Goal: Ask a question

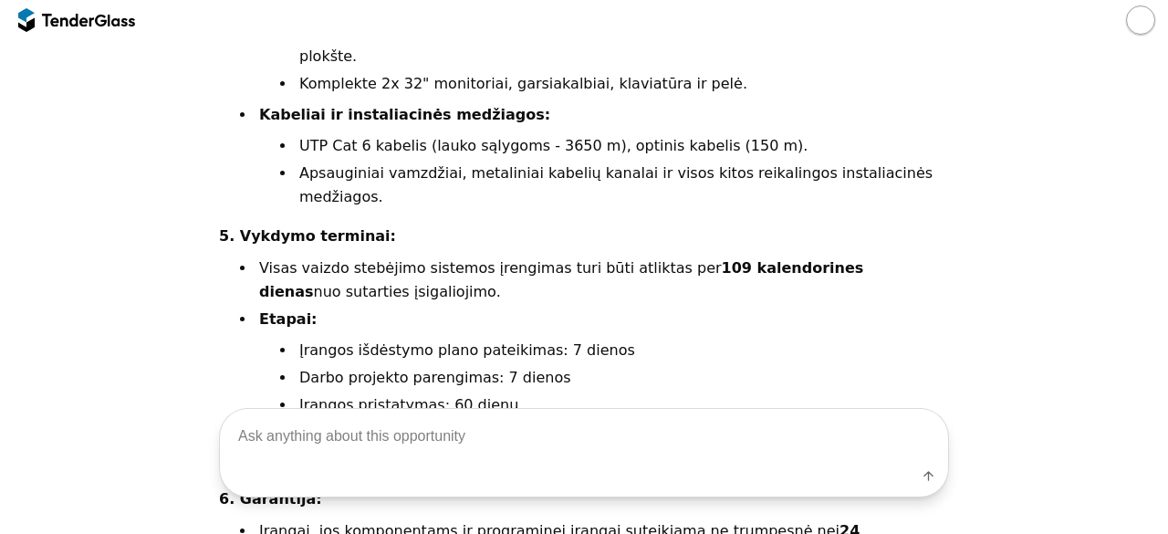
scroll to position [2113, 0]
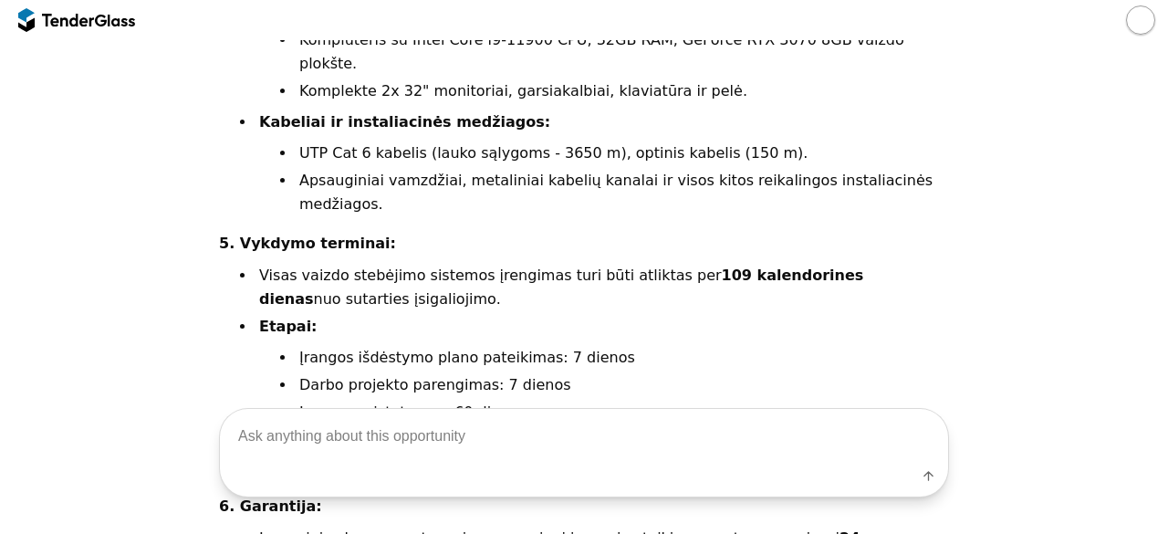
click at [79, 24] on div at bounding box center [67, 20] width 51 height 12
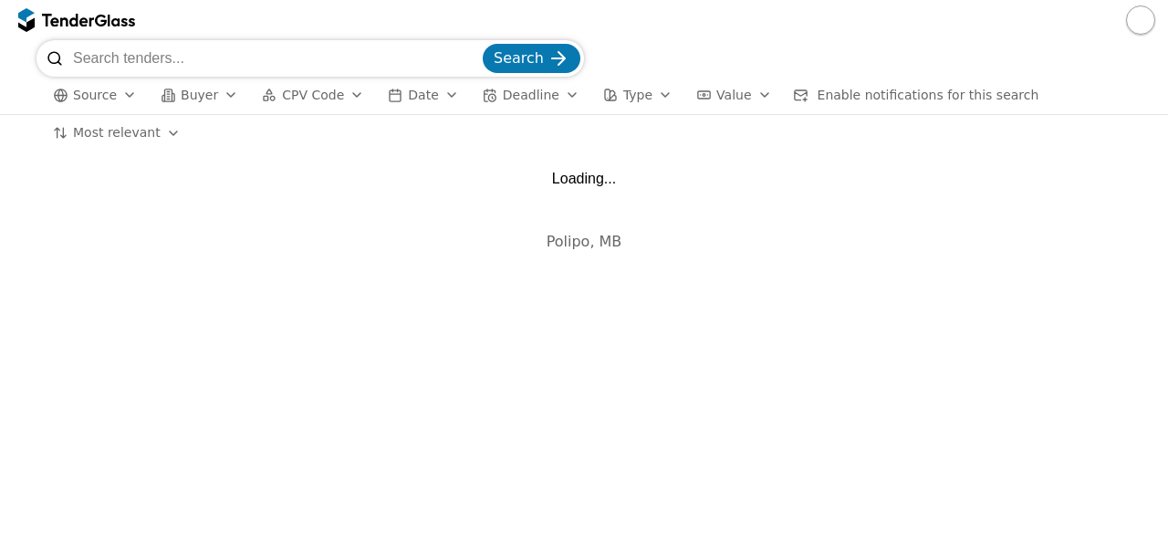
click at [139, 53] on input "search" at bounding box center [276, 58] width 406 height 37
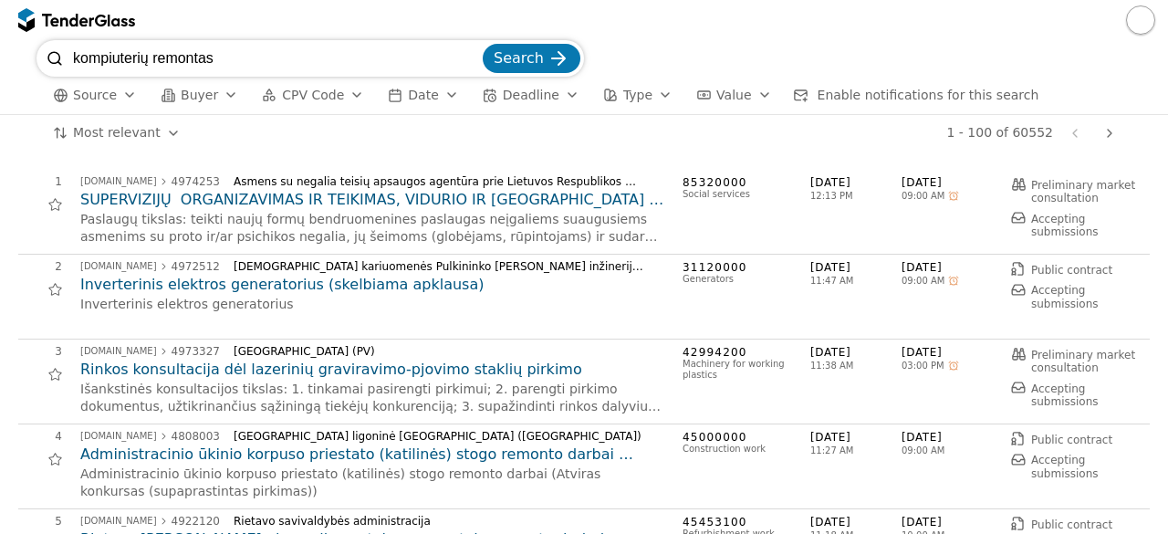
type input "kompiuterių remontas"
click at [483, 44] on button "Search" at bounding box center [532, 58] width 98 height 29
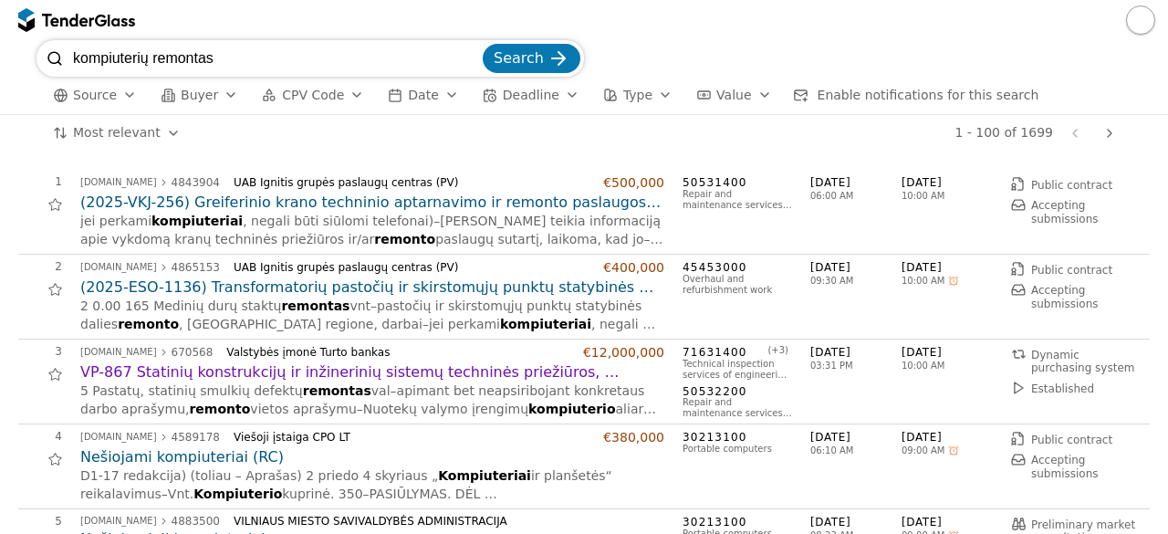
click at [443, 444] on div "[DOMAIN_NAME] 4589178 Viešoji įstaiga CPO LT €380,000 Nešiojami kompiuteriai (R…" at bounding box center [372, 466] width 584 height 73
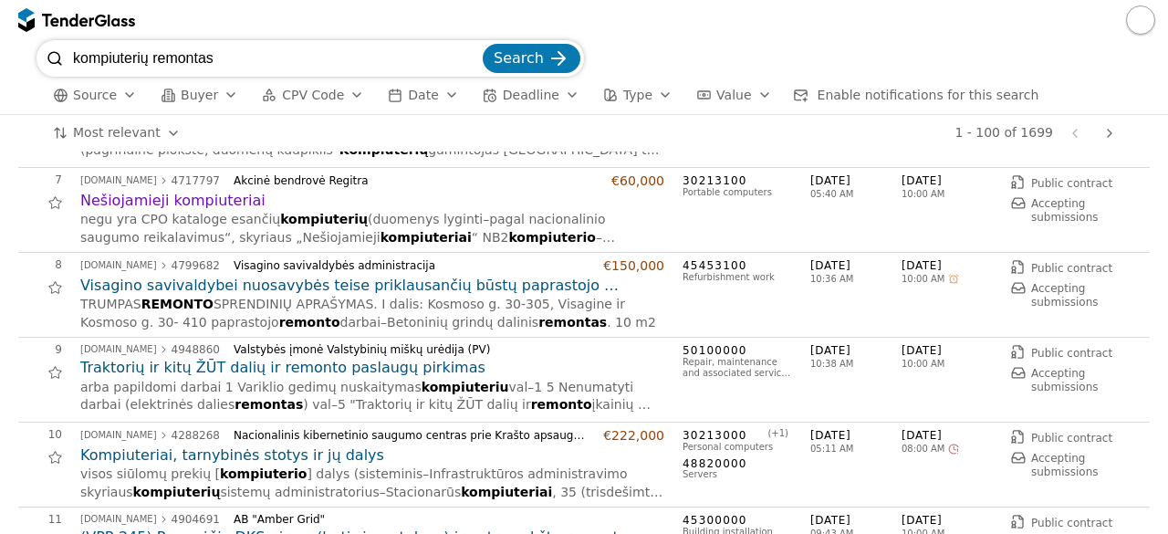
scroll to position [548, 0]
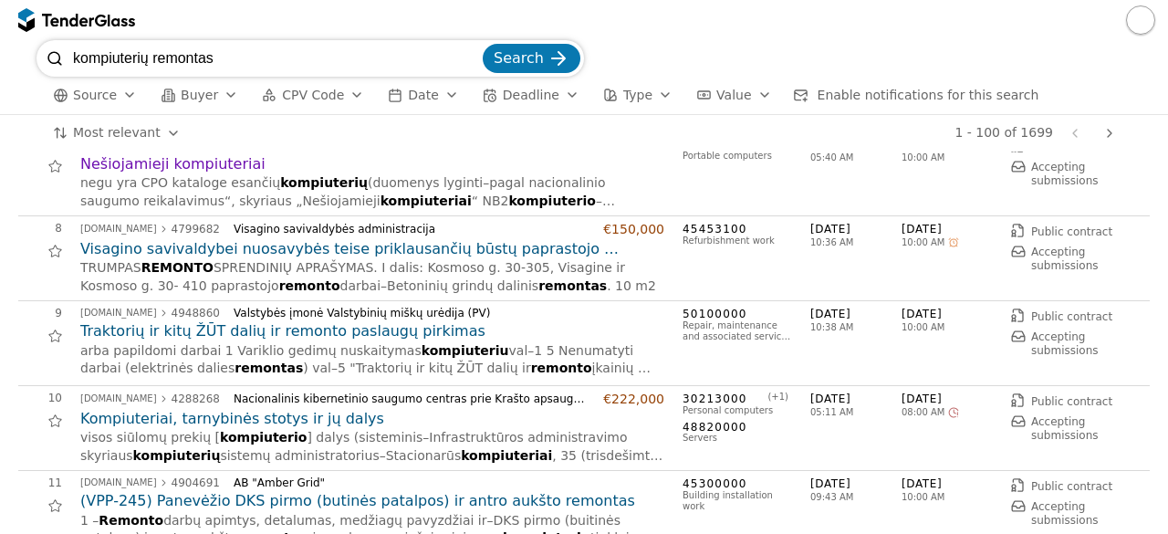
click at [325, 421] on h2 "Kompiuteriai, tarnybinės stotys ir jų dalys" at bounding box center [372, 419] width 584 height 20
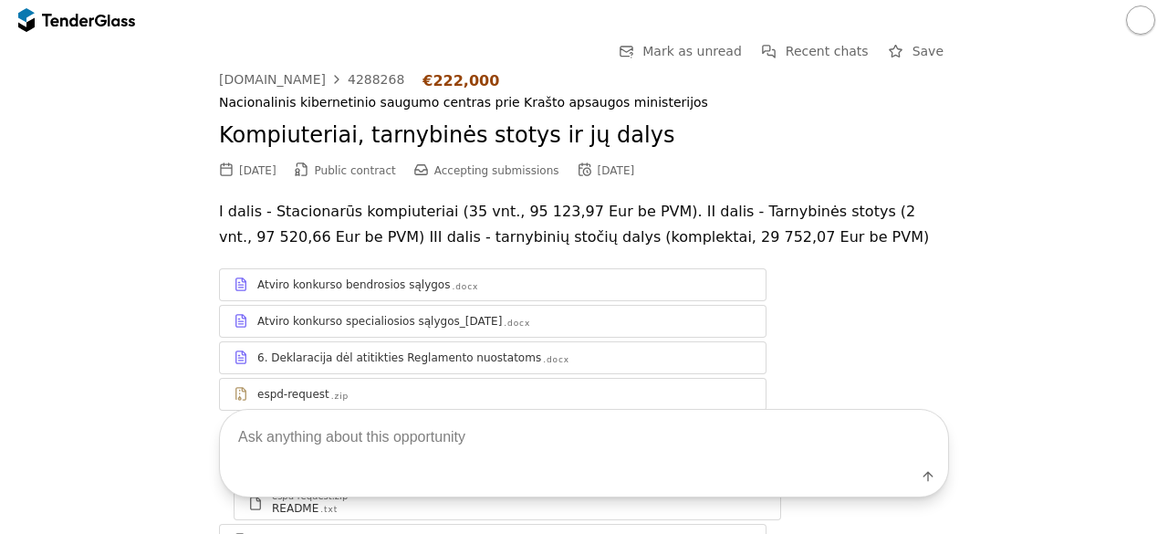
click at [342, 439] on textarea at bounding box center [584, 437] width 728 height 54
type textarea "techninės specifikacijos"
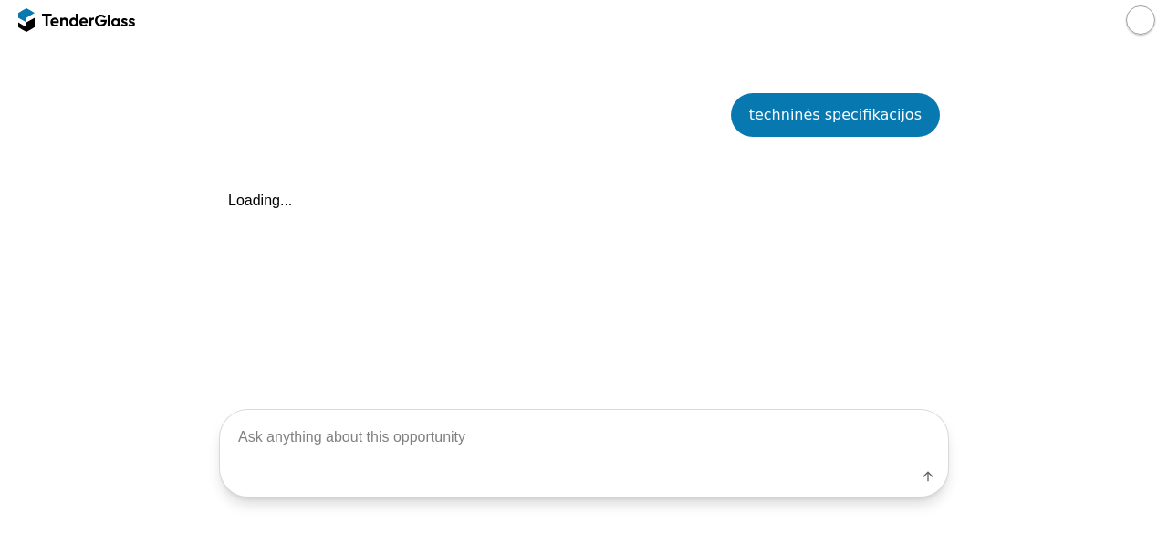
scroll to position [1635, 0]
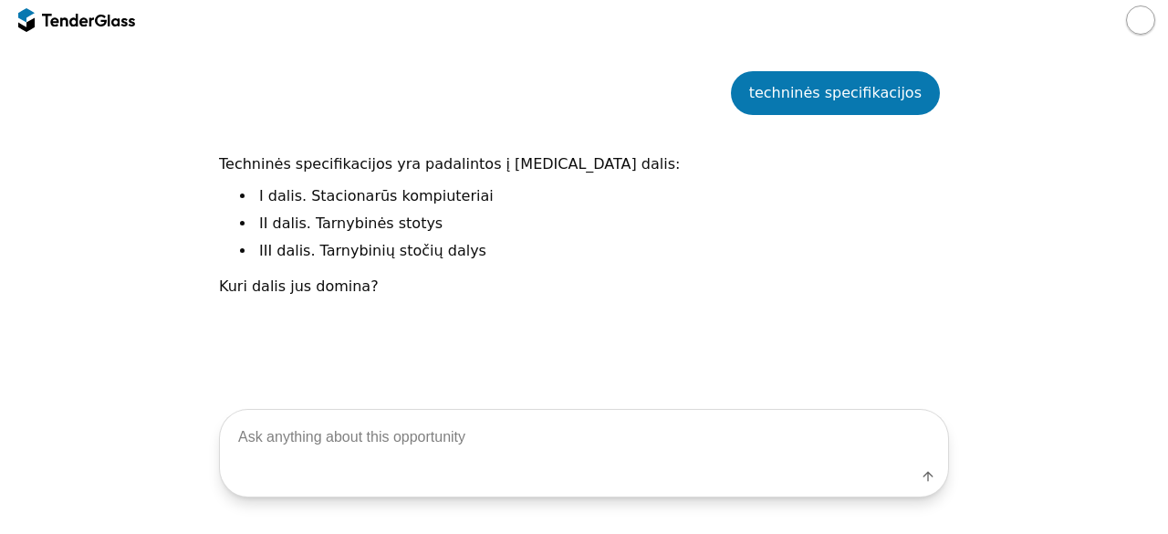
click at [342, 439] on textarea at bounding box center [584, 437] width 728 height 54
type textarea "visos trys"
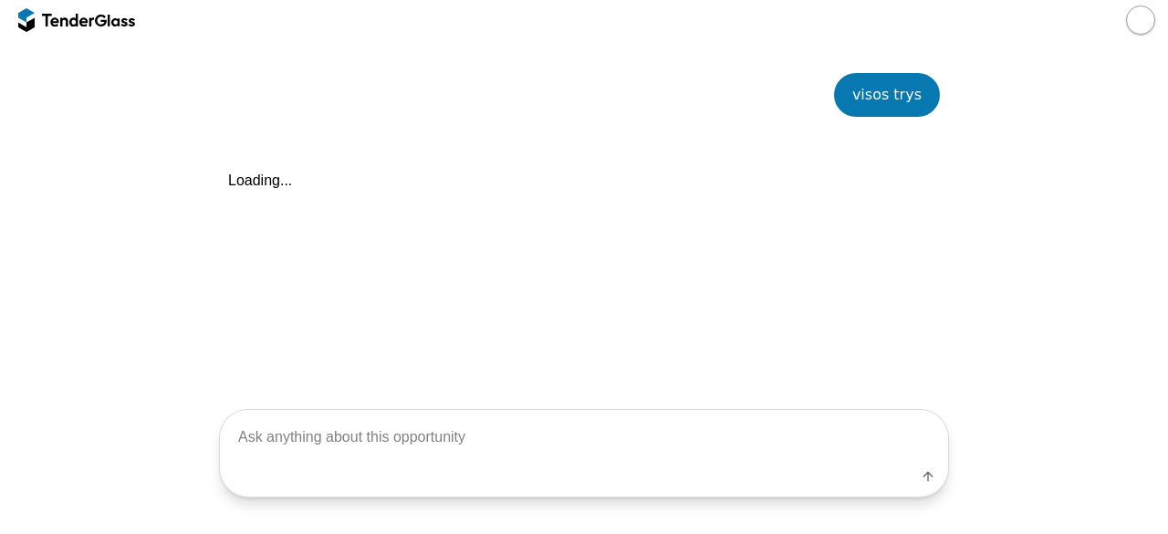
scroll to position [1909, 0]
